Goal: Transaction & Acquisition: Purchase product/service

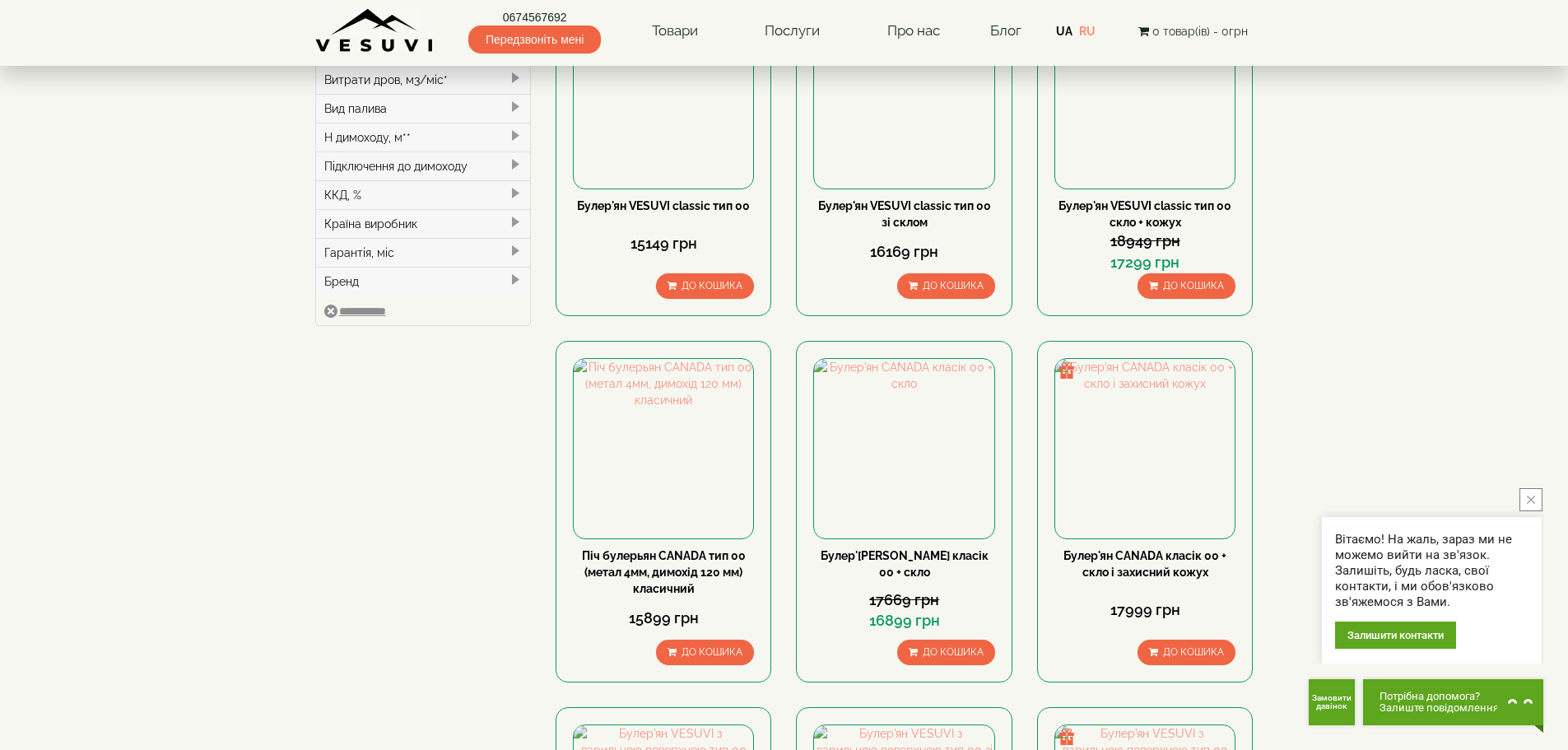
scroll to position [576, 0]
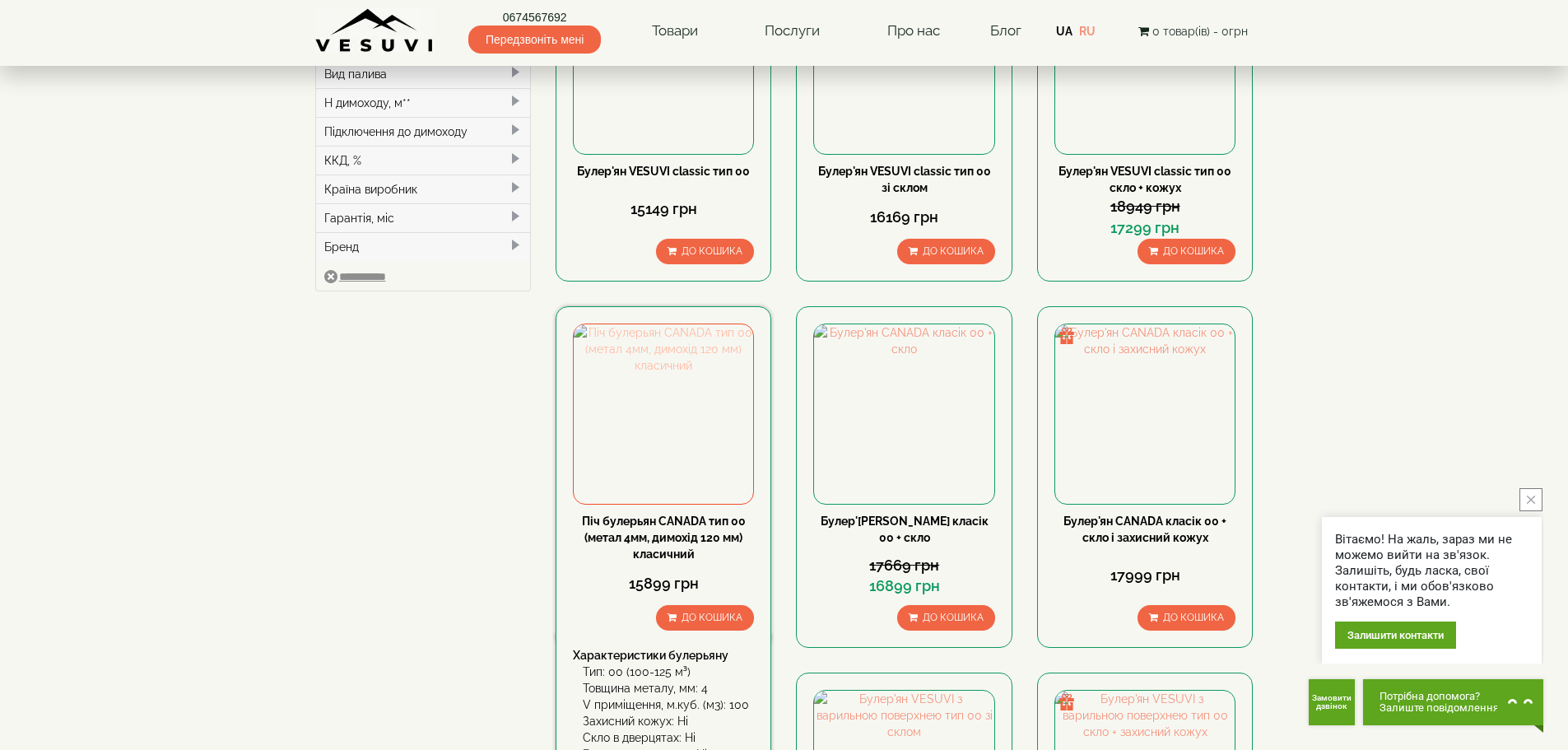
click at [626, 324] on img at bounding box center [664, 414] width 180 height 180
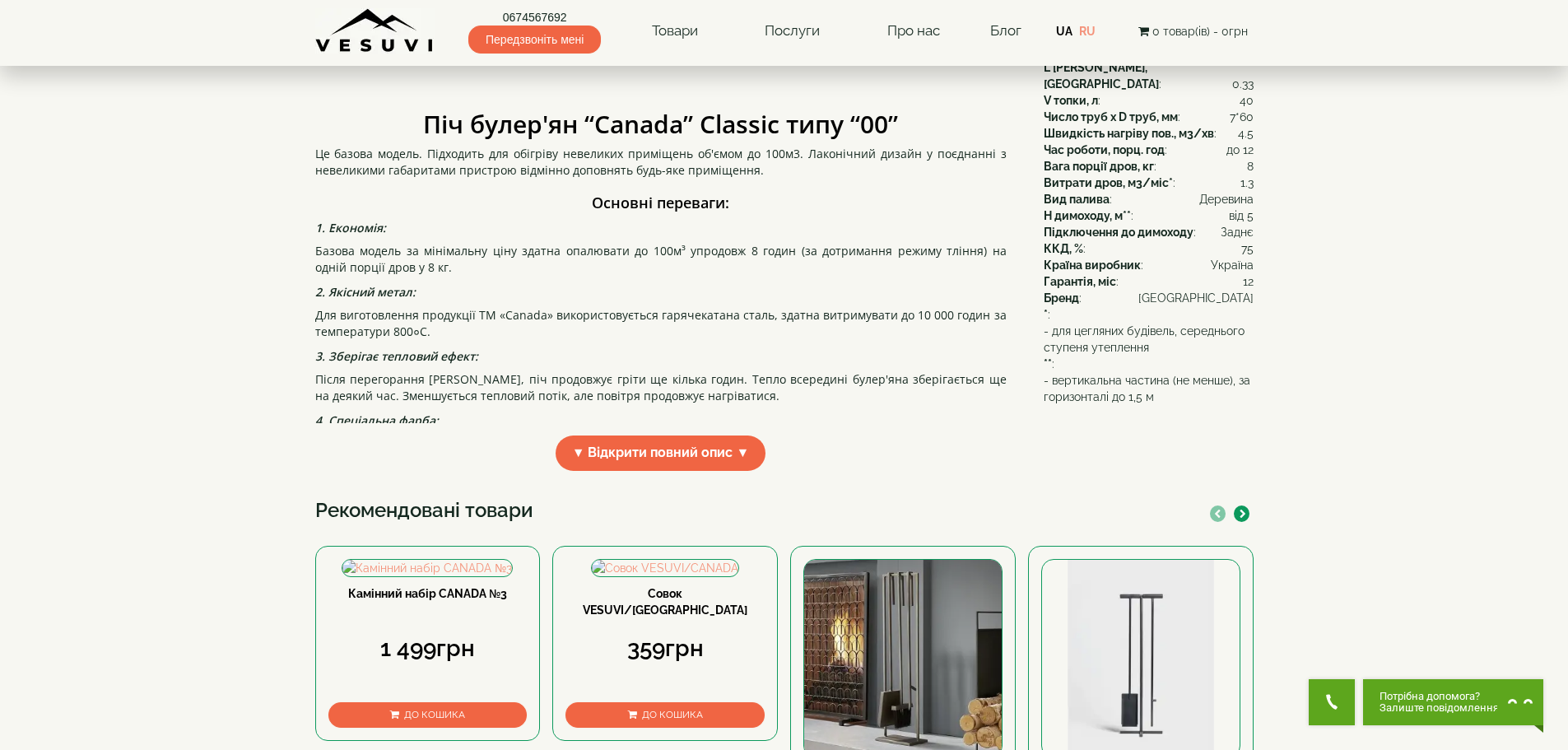
scroll to position [329, 0]
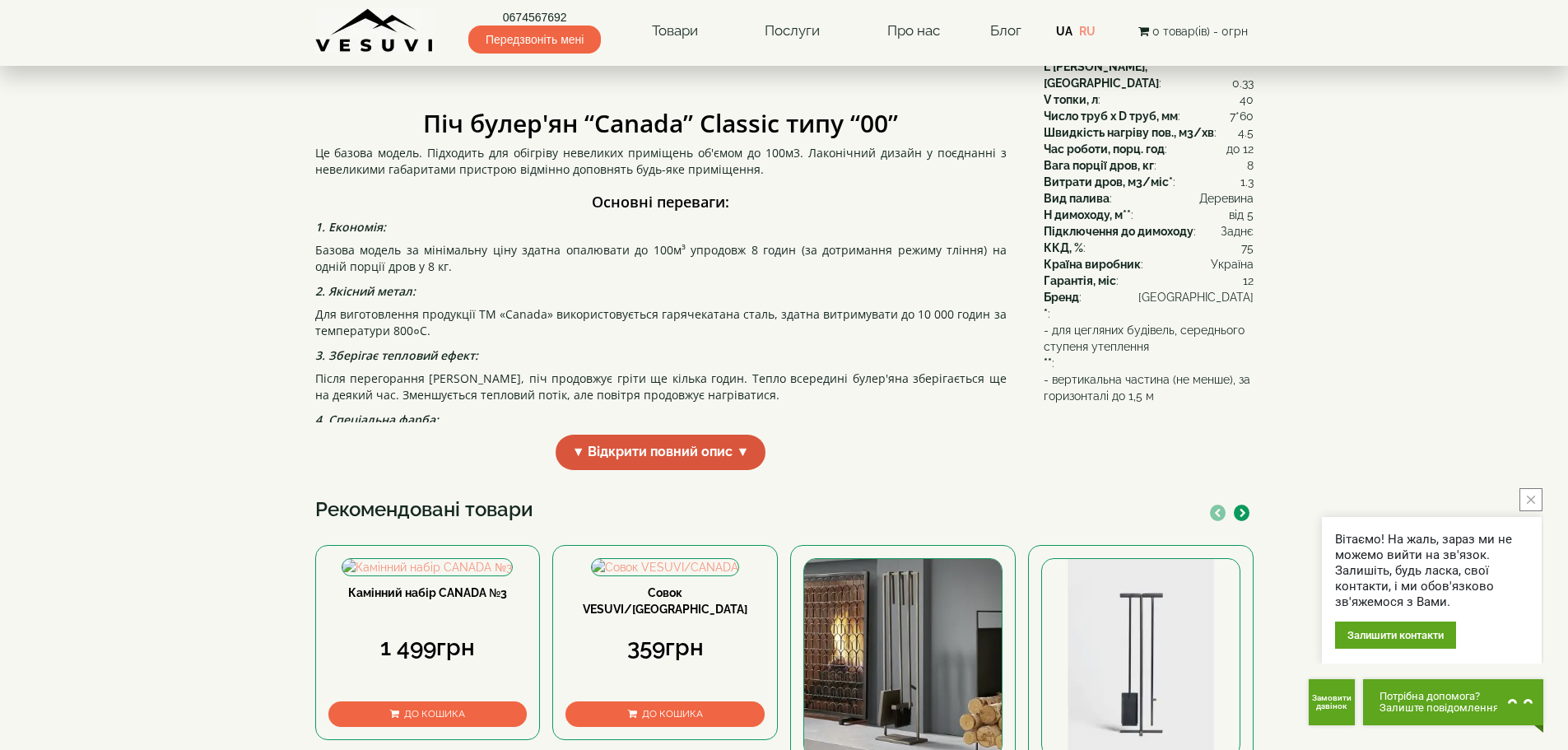
click at [634, 470] on span "▼ Відкрити повний опис ▼" at bounding box center [661, 452] width 211 height 35
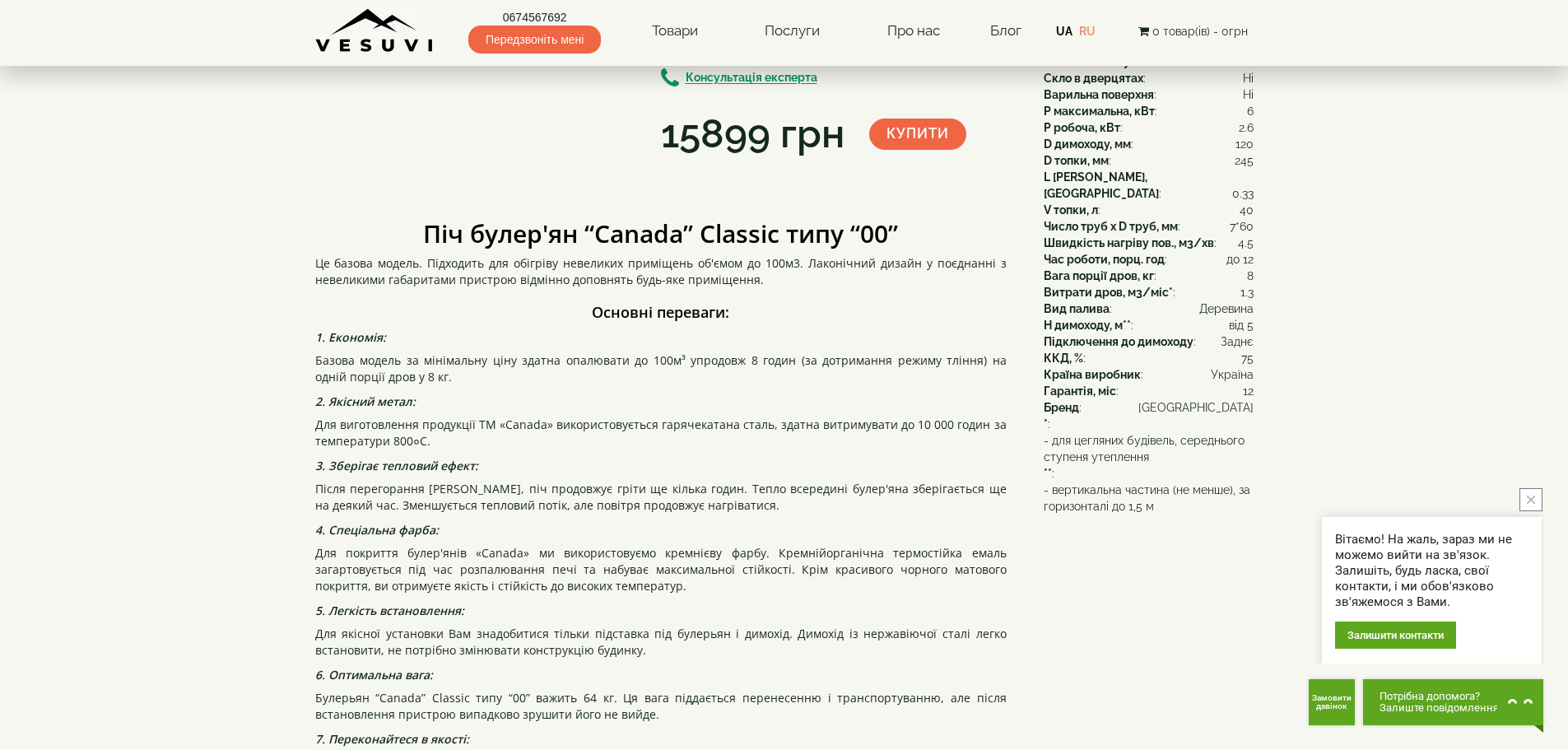
scroll to position [0, 0]
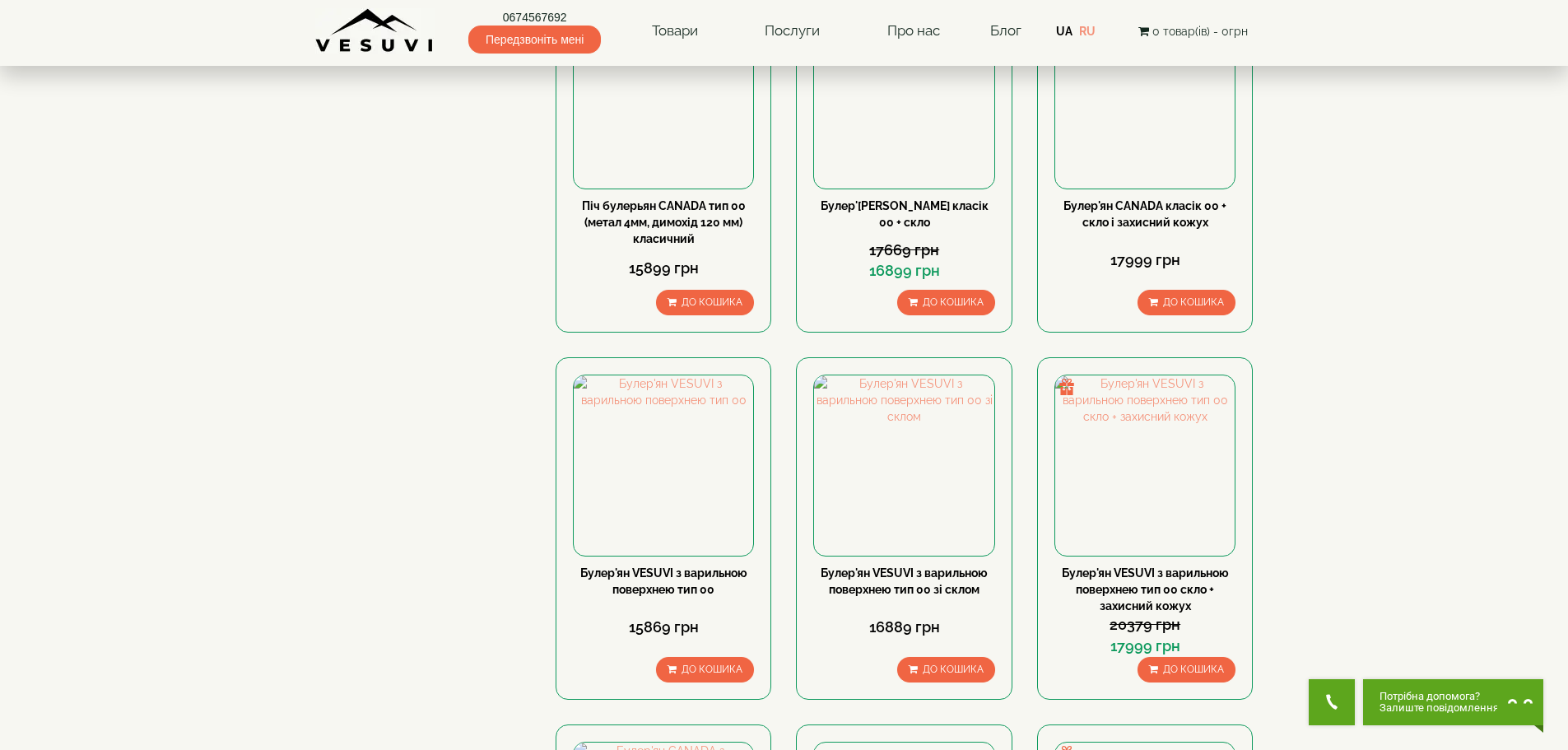
scroll to position [897, 0]
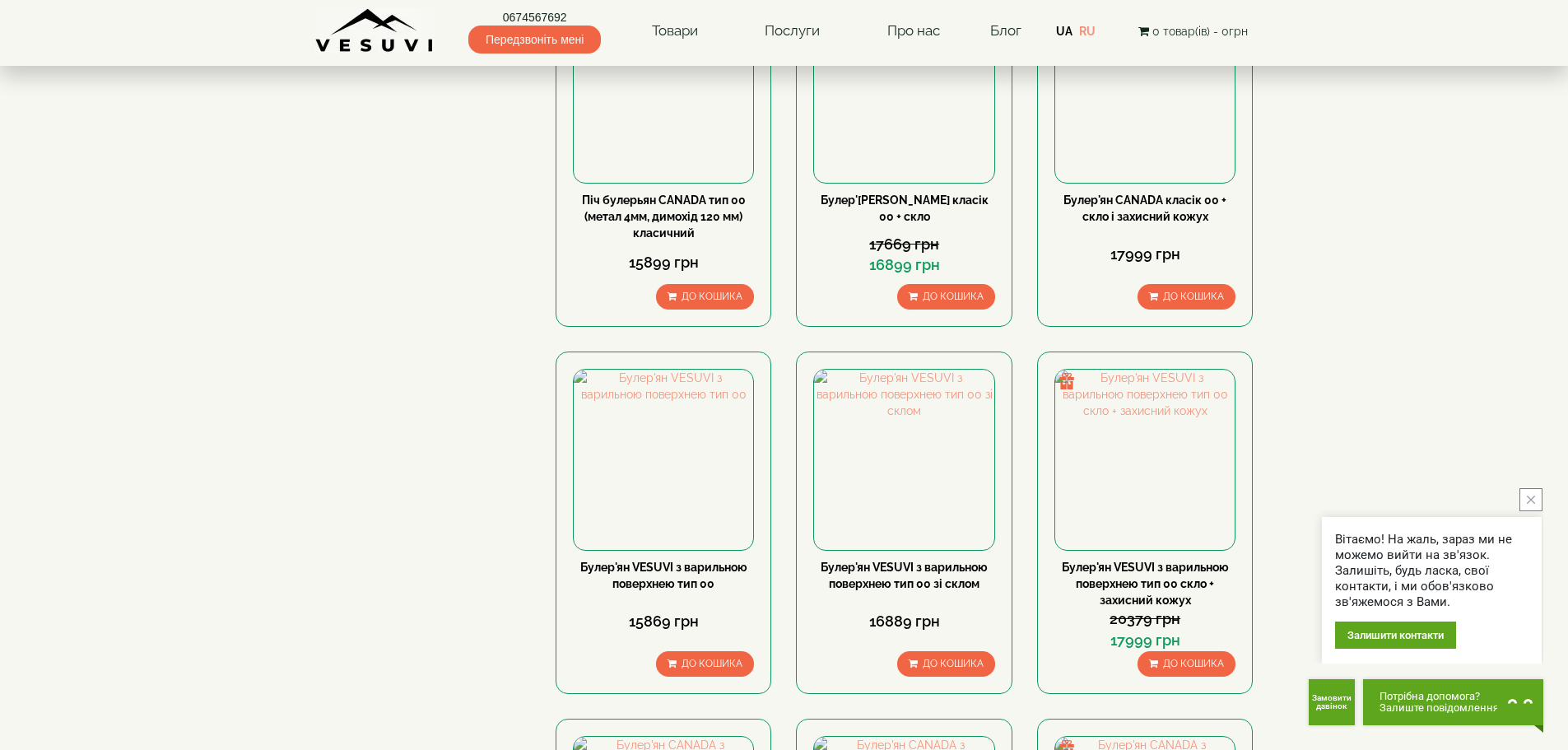
click at [1533, 493] on button "close button" at bounding box center [1531, 499] width 23 height 23
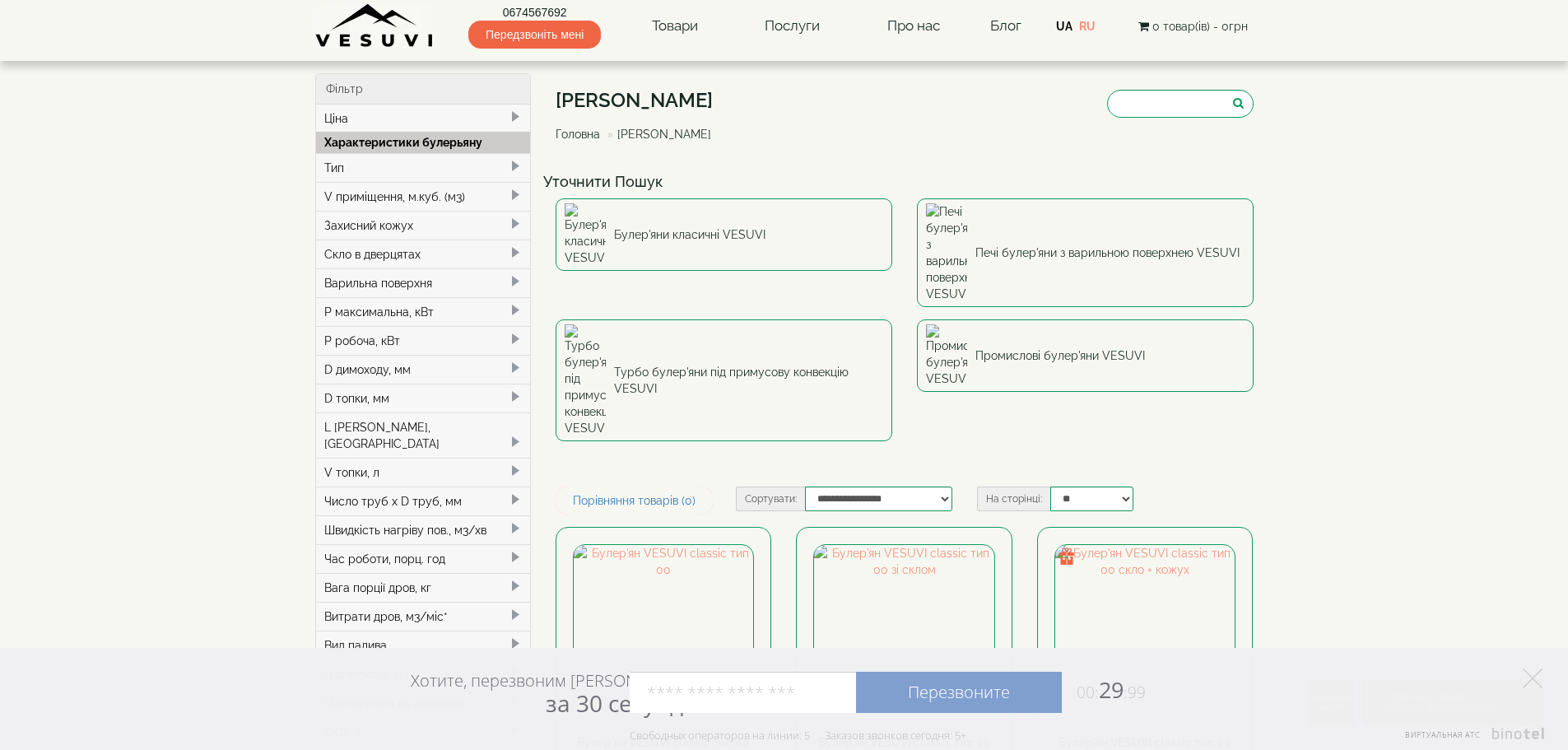
scroll to position [0, 0]
